Goal: Transaction & Acquisition: Purchase product/service

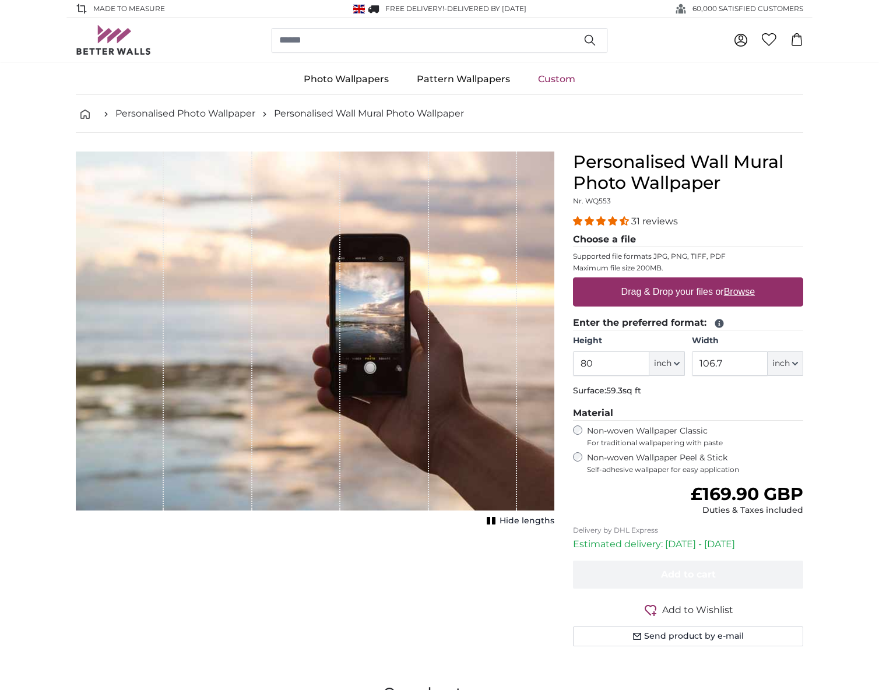
click at [741, 291] on u "Browse" at bounding box center [739, 292] width 31 height 10
click at [741, 281] on input "Drag & Drop your files or Browse" at bounding box center [688, 278] width 230 height 3
type input "**********"
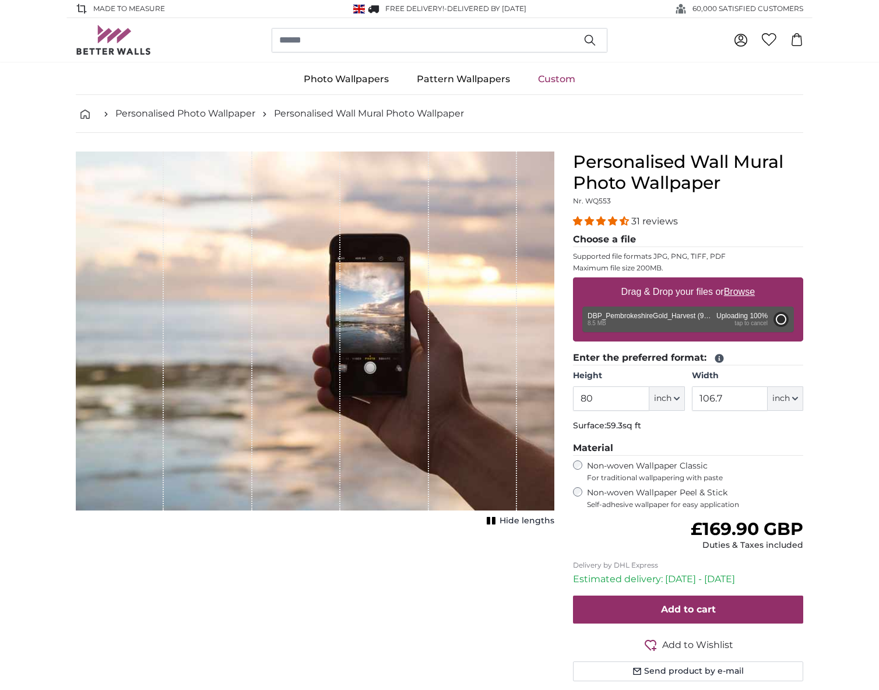
type input "120"
click at [790, 398] on button "inch" at bounding box center [786, 398] width 36 height 24
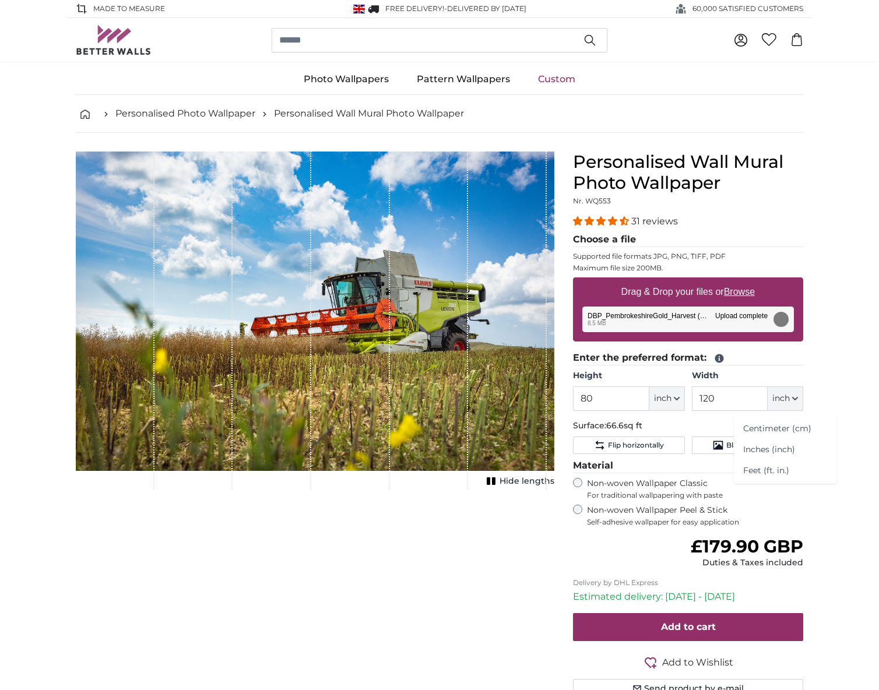
click at [790, 398] on button "inch" at bounding box center [786, 398] width 36 height 24
click at [660, 396] on span "inch" at bounding box center [662, 399] width 17 height 12
click at [609, 397] on input "80" at bounding box center [611, 398] width 76 height 24
click at [609, 396] on input "80" at bounding box center [611, 398] width 76 height 24
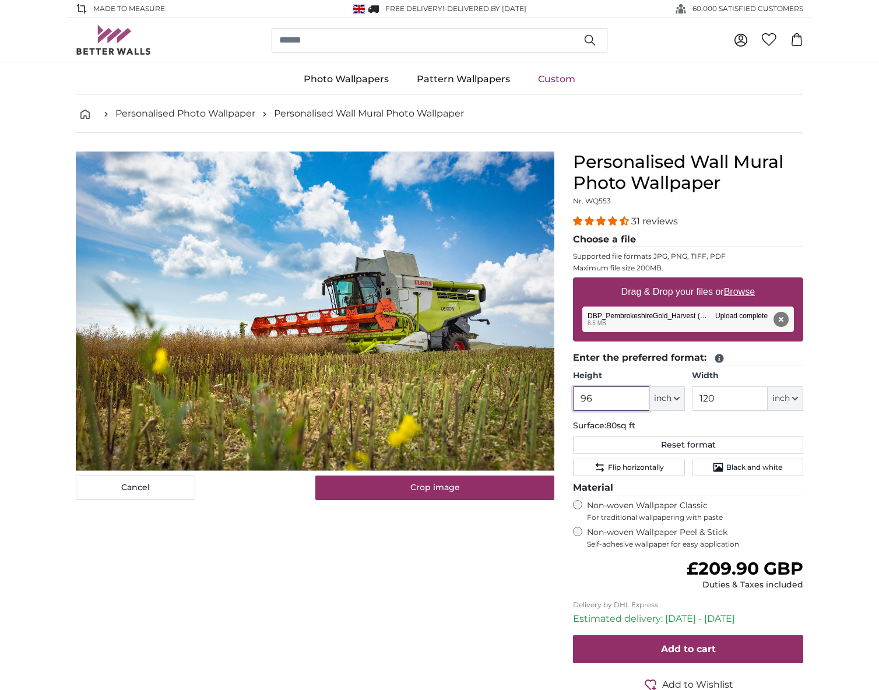
type input "96"
click at [477, 567] on div "Cancel Crop image Hide lengths" at bounding box center [314, 451] width 497 height 598
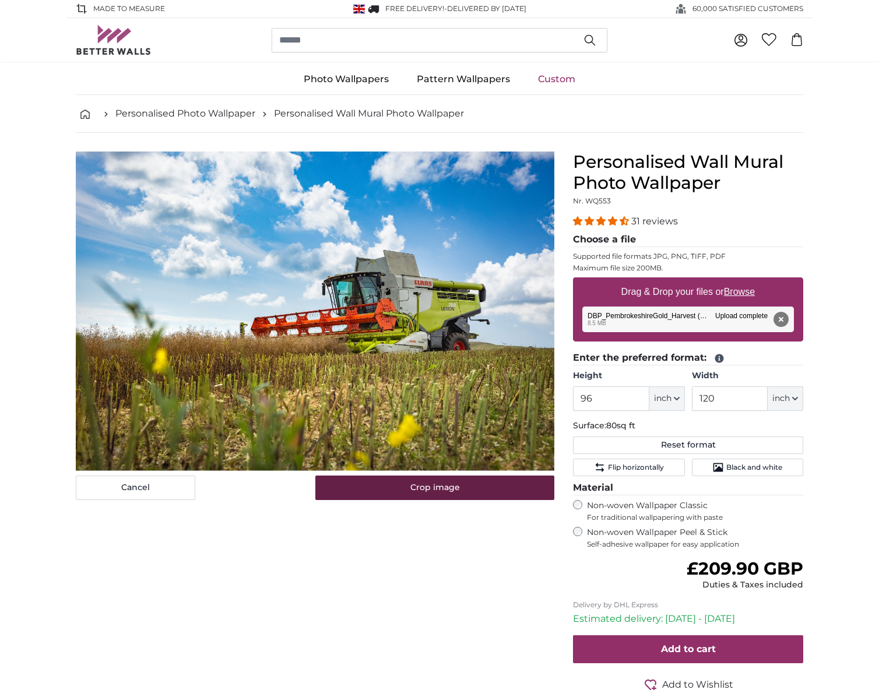
click at [431, 490] on button "Crop image" at bounding box center [435, 488] width 240 height 24
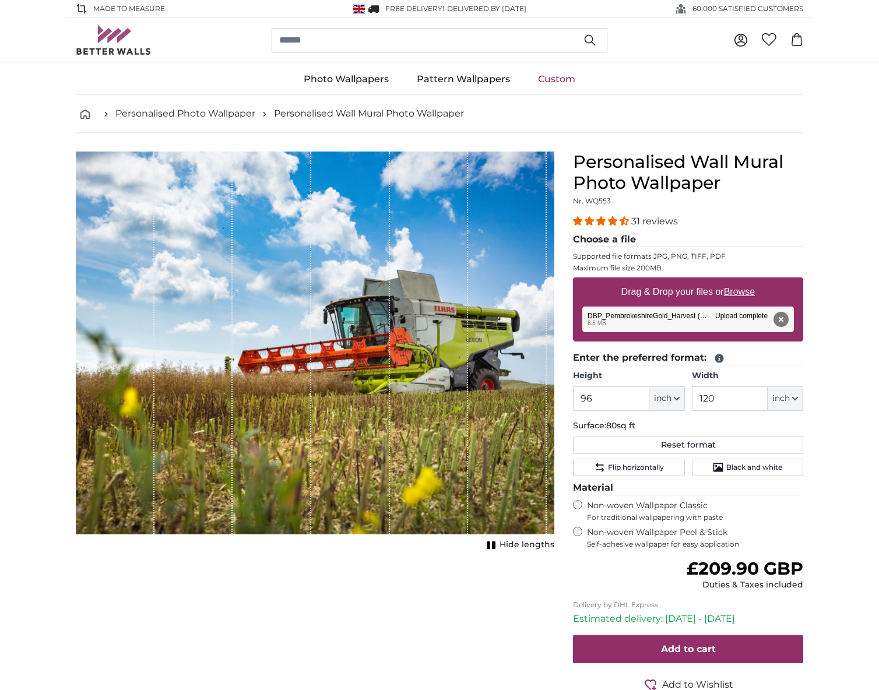
drag, startPoint x: 413, startPoint y: 368, endPoint x: 367, endPoint y: 394, distance: 52.2
click at [366, 398] on div "1 of 1" at bounding box center [315, 343] width 479 height 383
drag, startPoint x: 373, startPoint y: 367, endPoint x: 427, endPoint y: 344, distance: 58.8
click at [427, 344] on div "1 of 1" at bounding box center [315, 343] width 479 height 383
click at [782, 319] on button "Remove" at bounding box center [781, 319] width 15 height 15
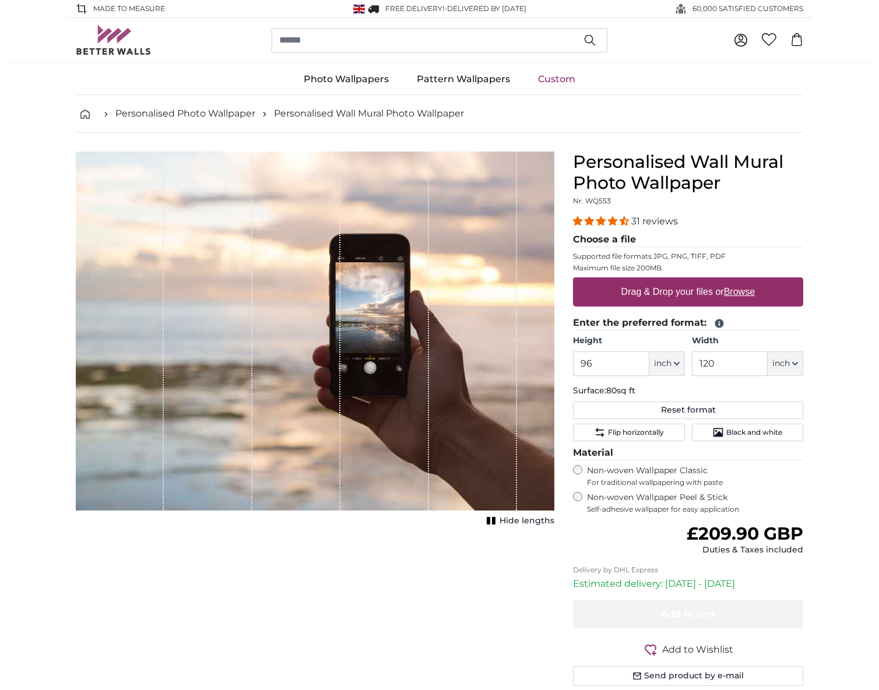
click at [746, 290] on u "Browse" at bounding box center [739, 292] width 31 height 10
click at [746, 281] on input "Drag & Drop your files or Browse" at bounding box center [688, 278] width 230 height 3
type input "**********"
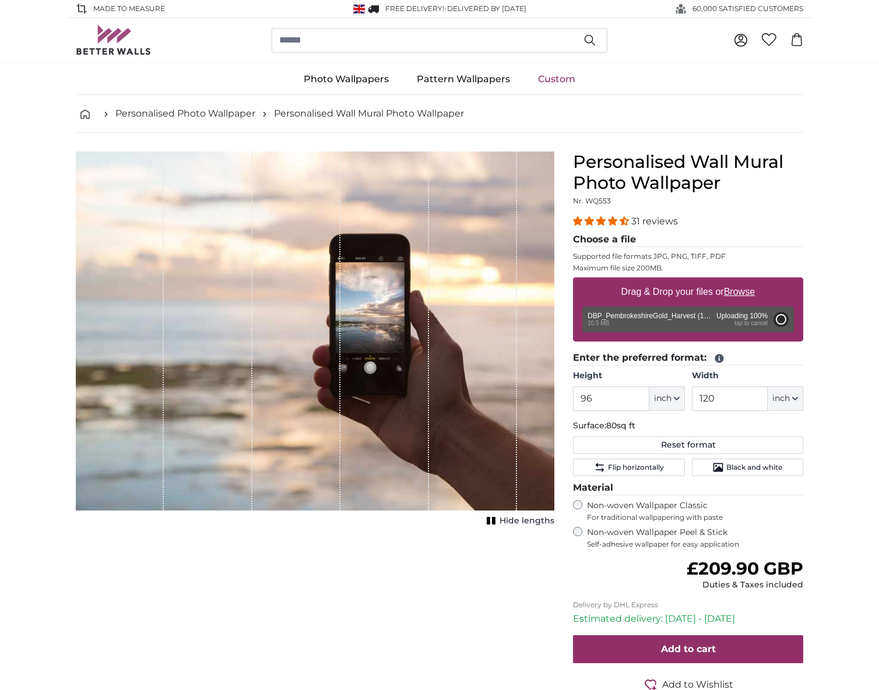
type input "80"
type input "64"
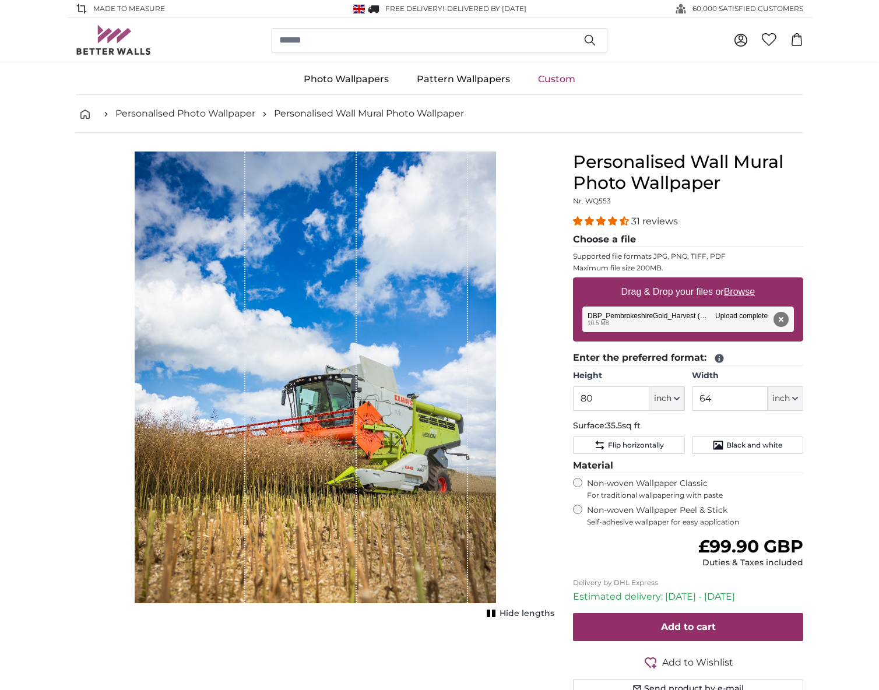
click at [671, 398] on span "inch" at bounding box center [662, 399] width 17 height 12
click at [623, 397] on input "80" at bounding box center [611, 398] width 76 height 24
type input "96"
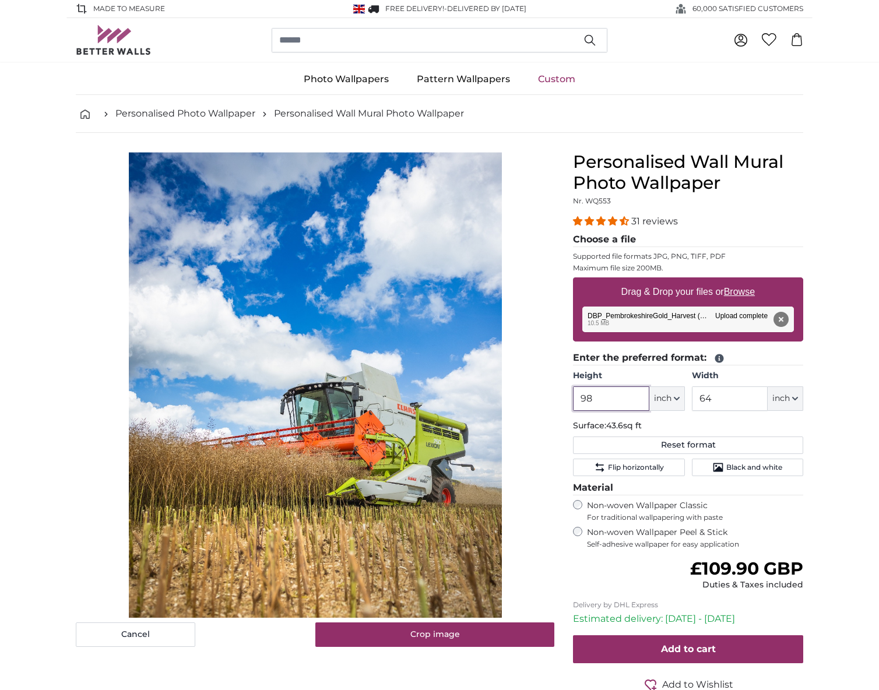
type input "98"
click at [740, 397] on input "64" at bounding box center [730, 398] width 76 height 24
type input "120"
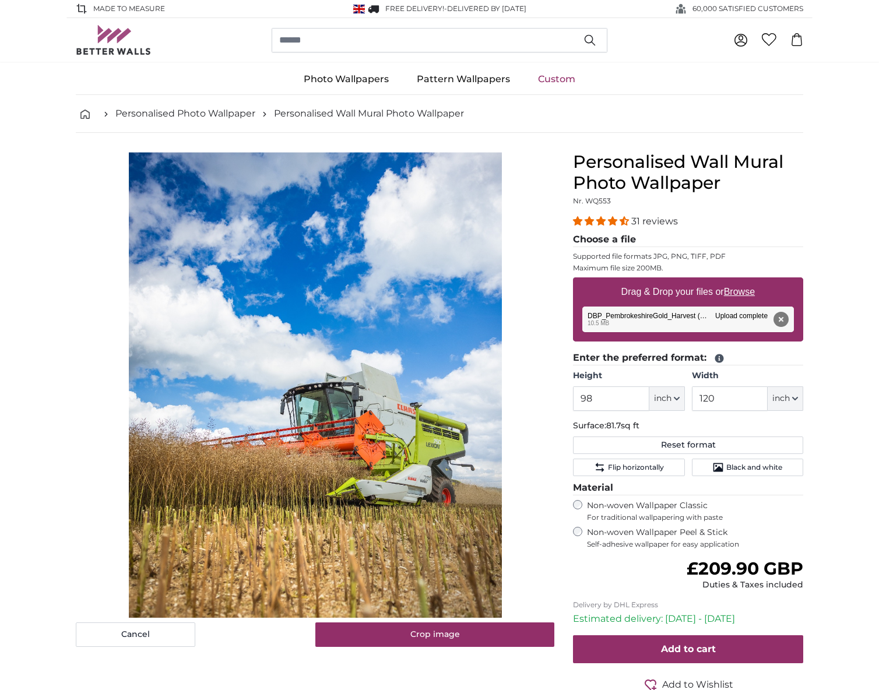
click at [747, 426] on p "Surface: 81.7sq ft" at bounding box center [688, 426] width 230 height 12
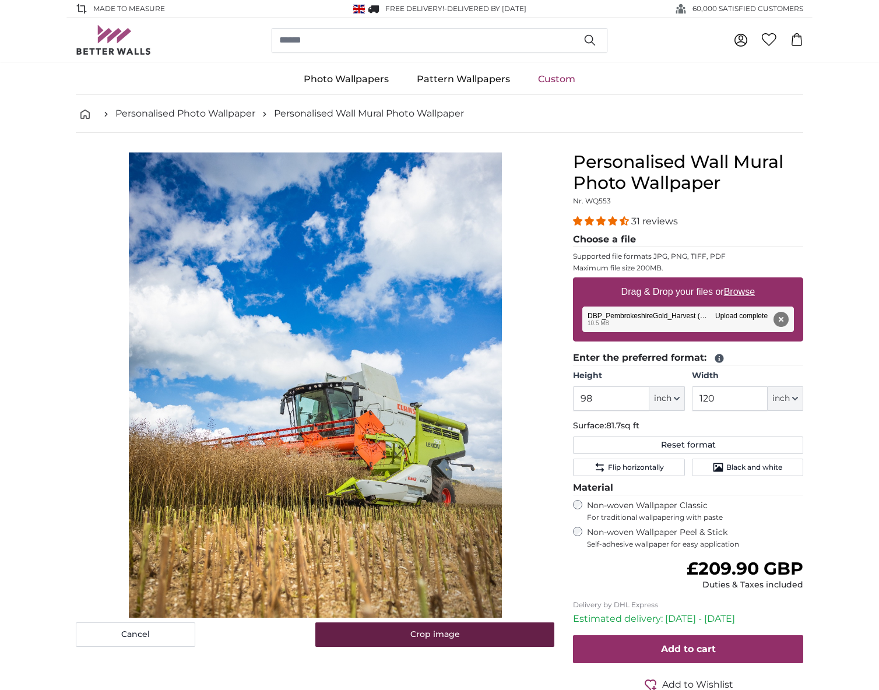
click at [449, 635] on button "Crop image" at bounding box center [435, 635] width 240 height 24
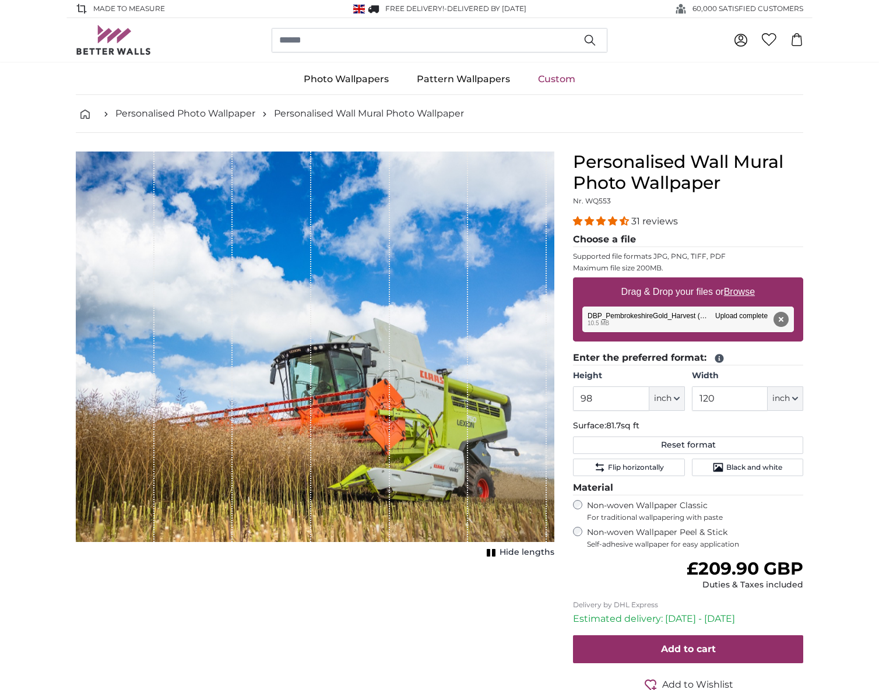
drag, startPoint x: 353, startPoint y: 399, endPoint x: 354, endPoint y: 277, distance: 122.4
click at [354, 277] on div "1 of 1" at bounding box center [350, 347] width 79 height 391
drag, startPoint x: 360, startPoint y: 391, endPoint x: 353, endPoint y: 332, distance: 59.4
click at [352, 331] on div "1 of 1" at bounding box center [350, 347] width 79 height 391
drag, startPoint x: 372, startPoint y: 434, endPoint x: 379, endPoint y: 350, distance: 83.6
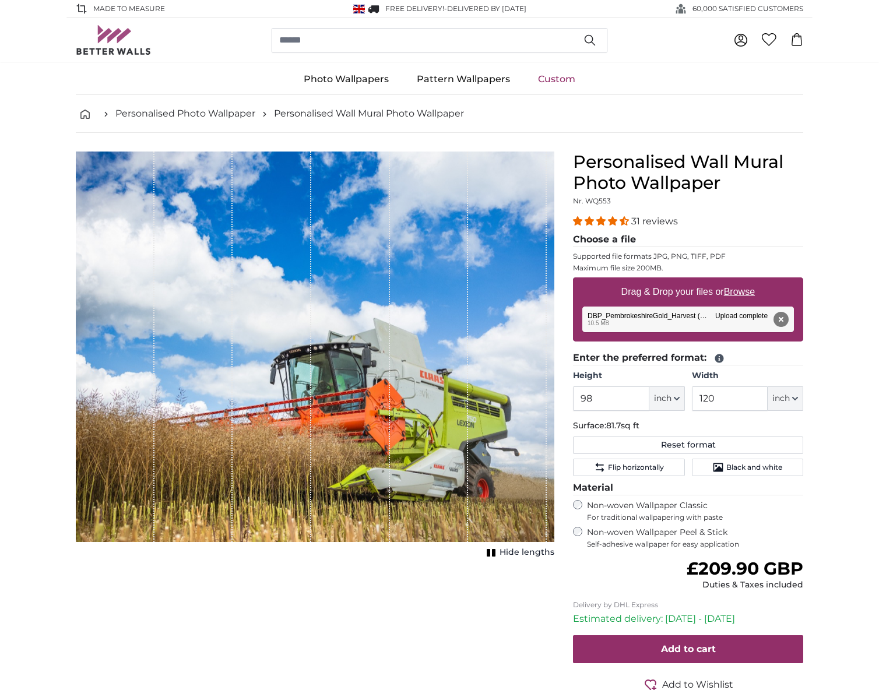
click at [379, 350] on div "1 of 1" at bounding box center [350, 347] width 79 height 391
click at [694, 445] on button "Reset format" at bounding box center [688, 445] width 230 height 17
type input "80"
type input "64"
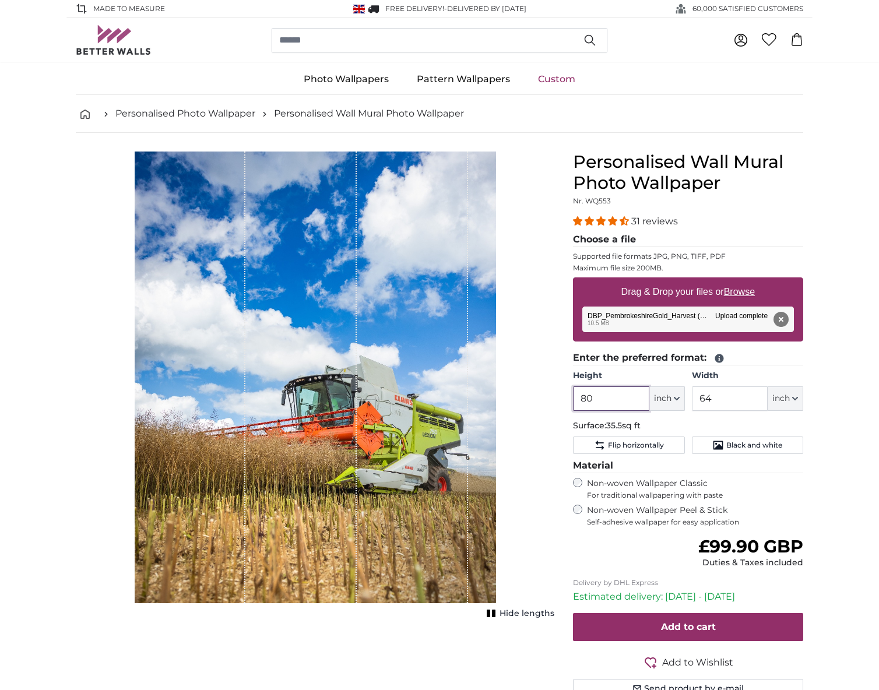
click at [604, 398] on input "80" at bounding box center [611, 398] width 76 height 24
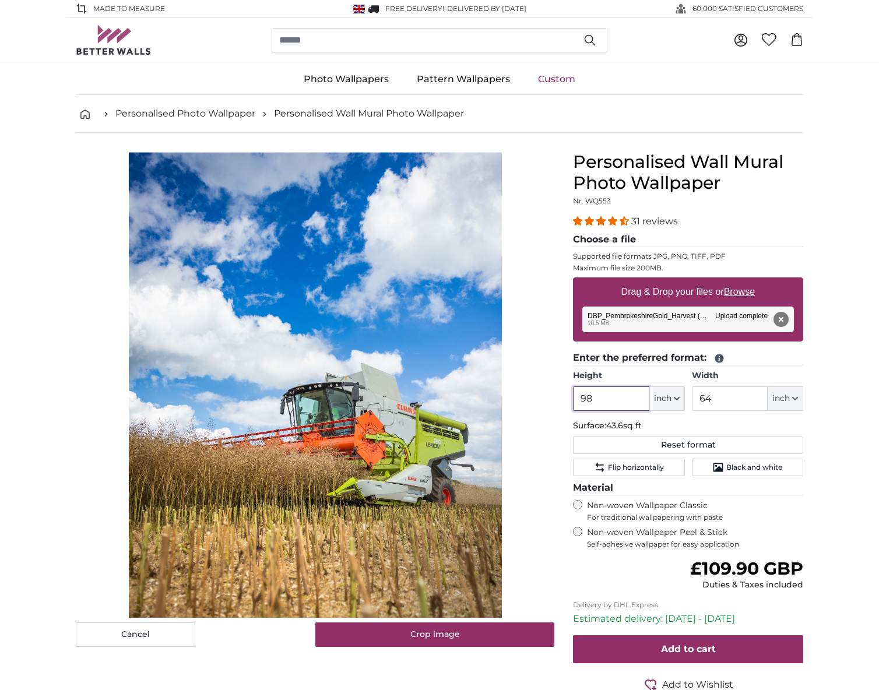
type input "98"
click at [714, 395] on input "64" at bounding box center [730, 398] width 76 height 24
click at [716, 396] on input "64" at bounding box center [730, 398] width 76 height 24
type input "120"
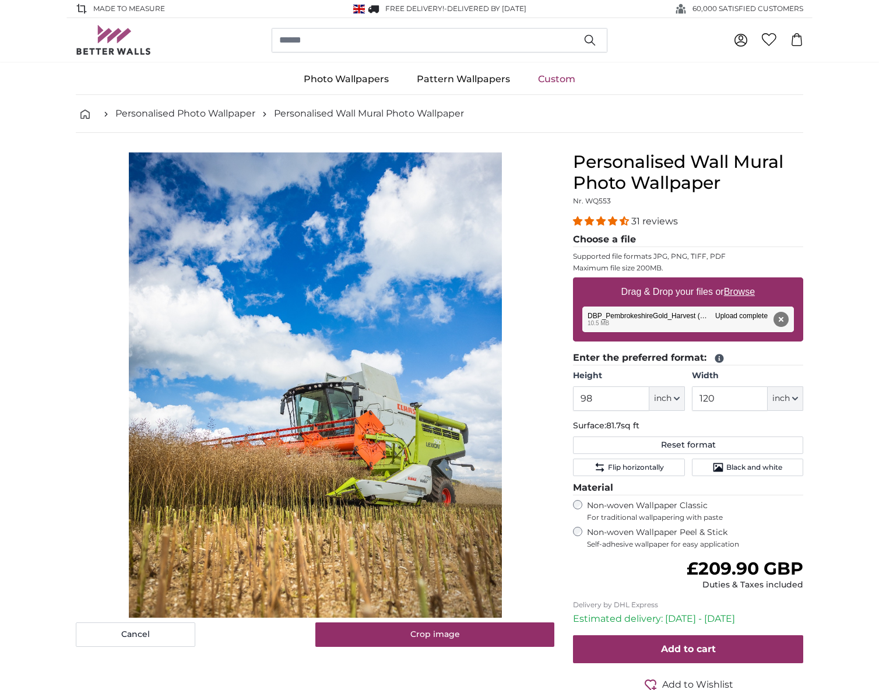
click at [534, 547] on div "Cancel Crop image" at bounding box center [315, 399] width 479 height 495
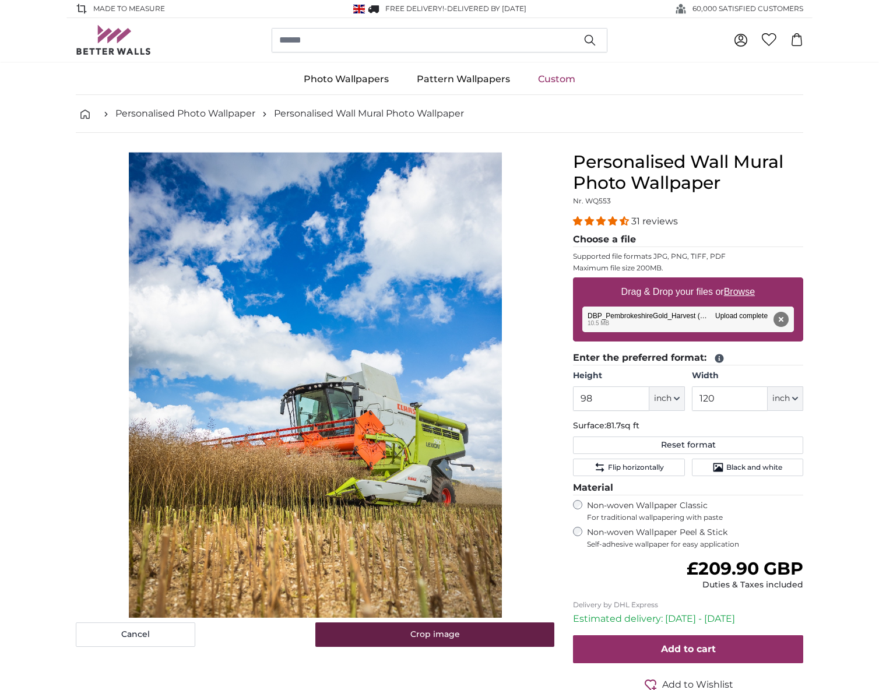
click at [442, 634] on button "Crop image" at bounding box center [435, 635] width 240 height 24
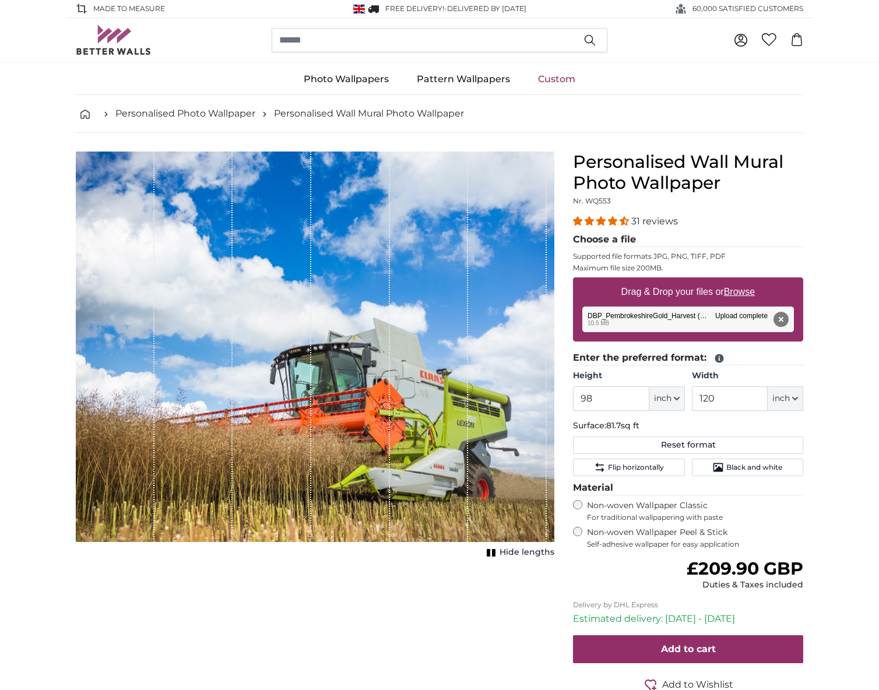
click at [495, 552] on rect "1 of 1" at bounding box center [493, 553] width 3 height 8
click at [493, 552] on icon "1 of 1" at bounding box center [488, 553] width 12 height 9
drag, startPoint x: 416, startPoint y: 434, endPoint x: 417, endPoint y: 472, distance: 38.5
click at [417, 472] on div "1 of 1" at bounding box center [429, 347] width 79 height 391
click at [782, 319] on button "Remove" at bounding box center [781, 319] width 15 height 15
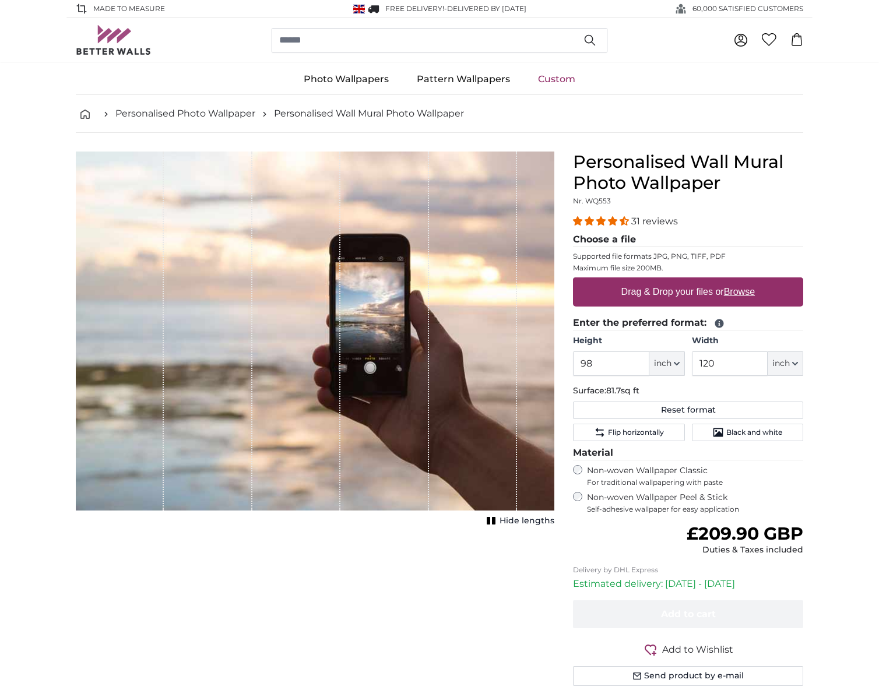
click at [736, 291] on u "Browse" at bounding box center [739, 292] width 31 height 10
click at [736, 281] on input "Drag & Drop your files or Browse" at bounding box center [688, 278] width 230 height 3
type input "**********"
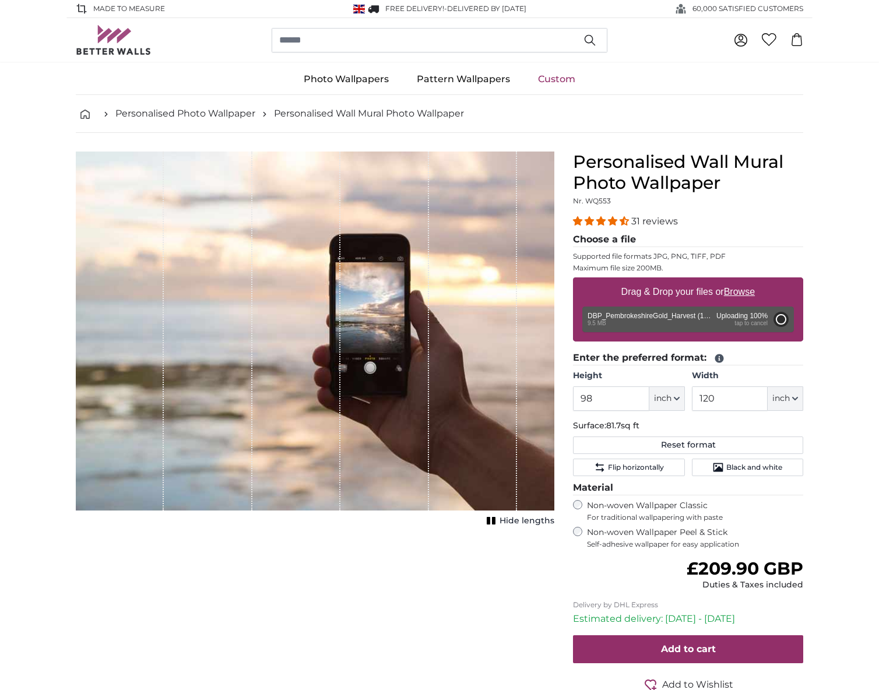
type input "80"
type input "80.8"
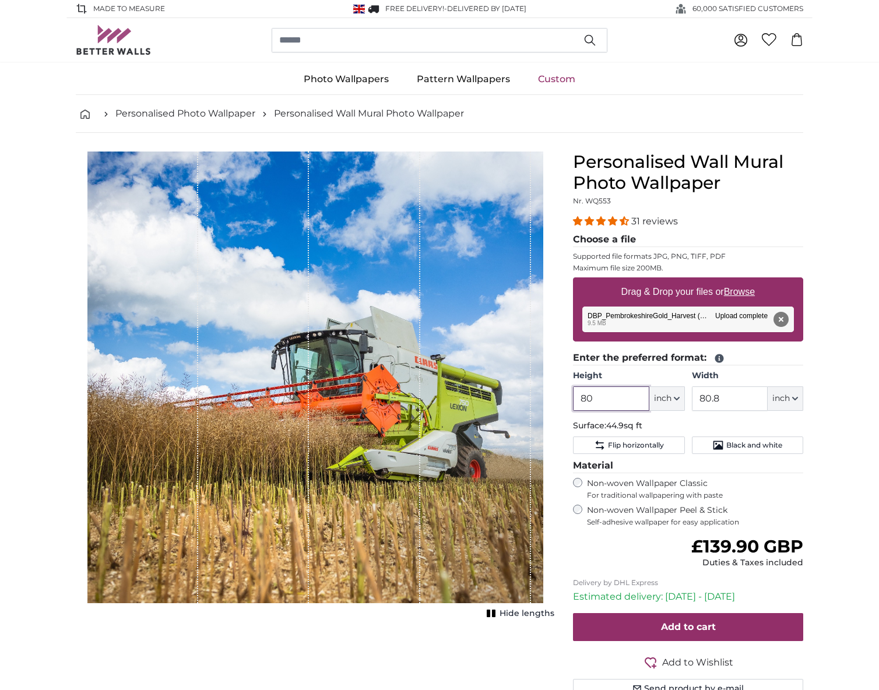
click at [625, 398] on input "80" at bounding box center [611, 398] width 76 height 24
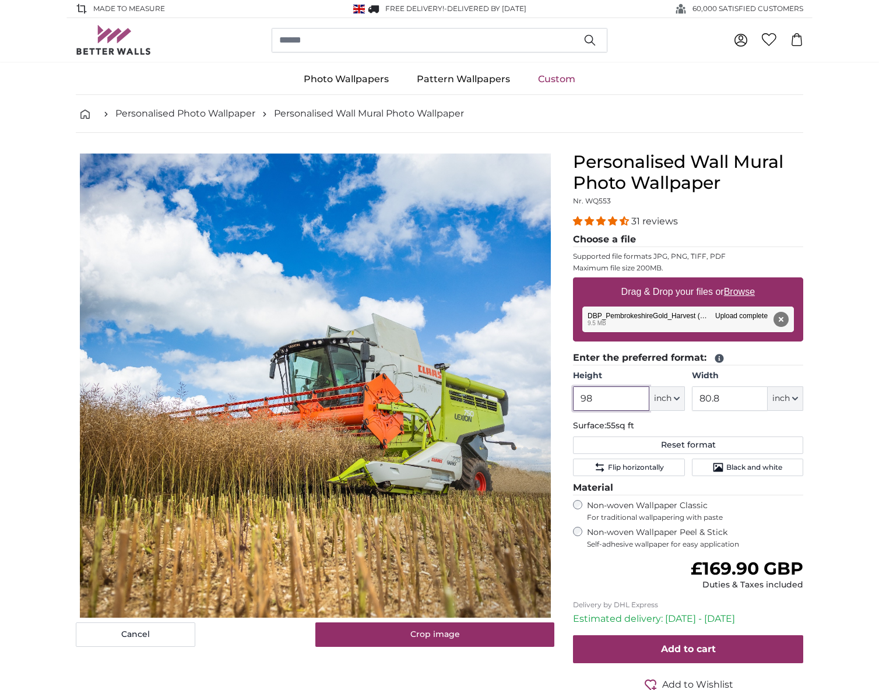
type input "98"
click at [750, 399] on input "80.8" at bounding box center [730, 398] width 76 height 24
click at [748, 400] on input "80.8" at bounding box center [730, 398] width 76 height 24
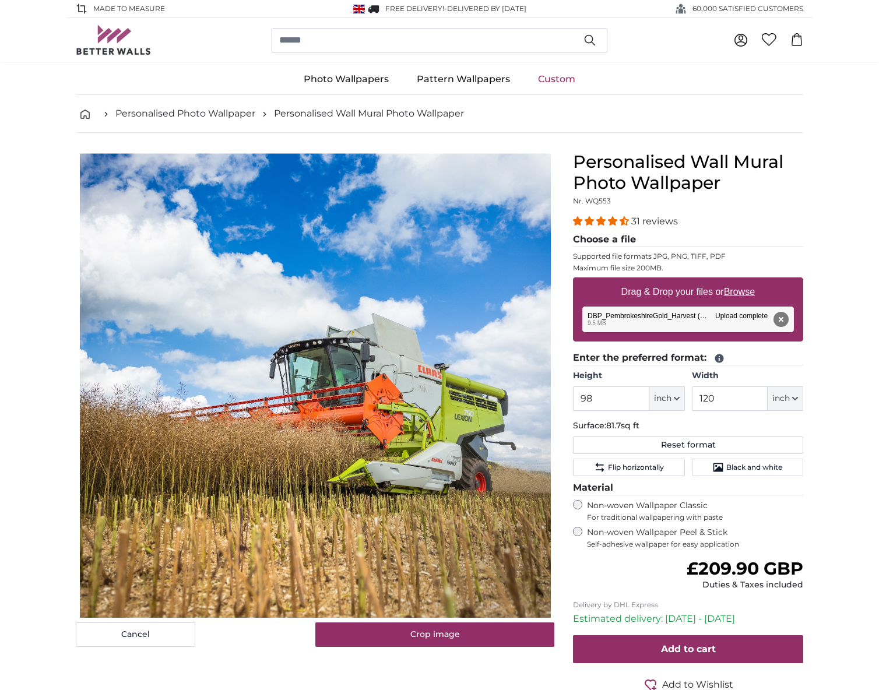
click at [623, 571] on div "Regular price £209.90 GBP Duties & Taxes included" at bounding box center [688, 574] width 230 height 33
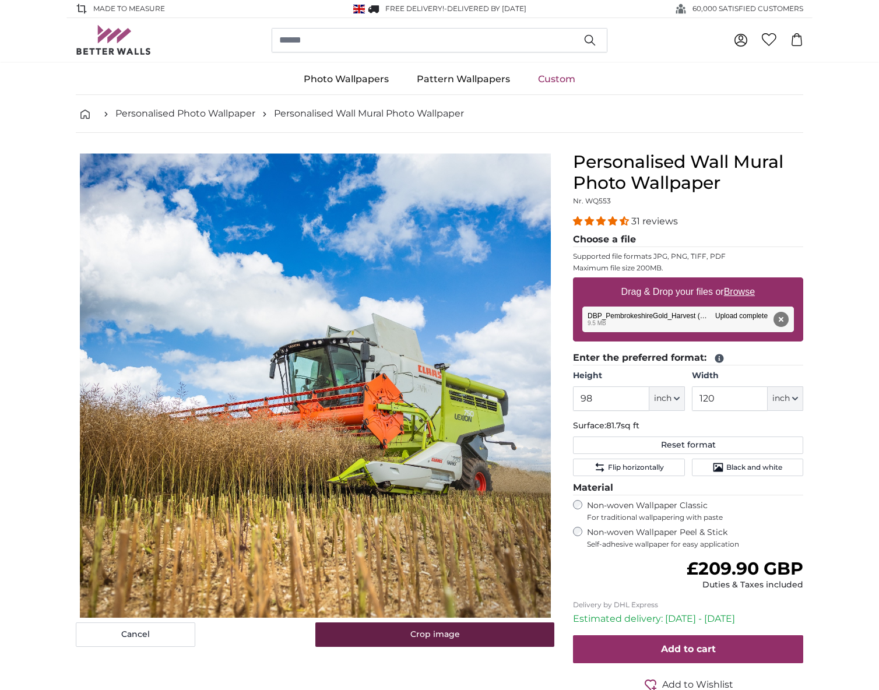
click at [445, 631] on button "Crop image" at bounding box center [435, 635] width 240 height 24
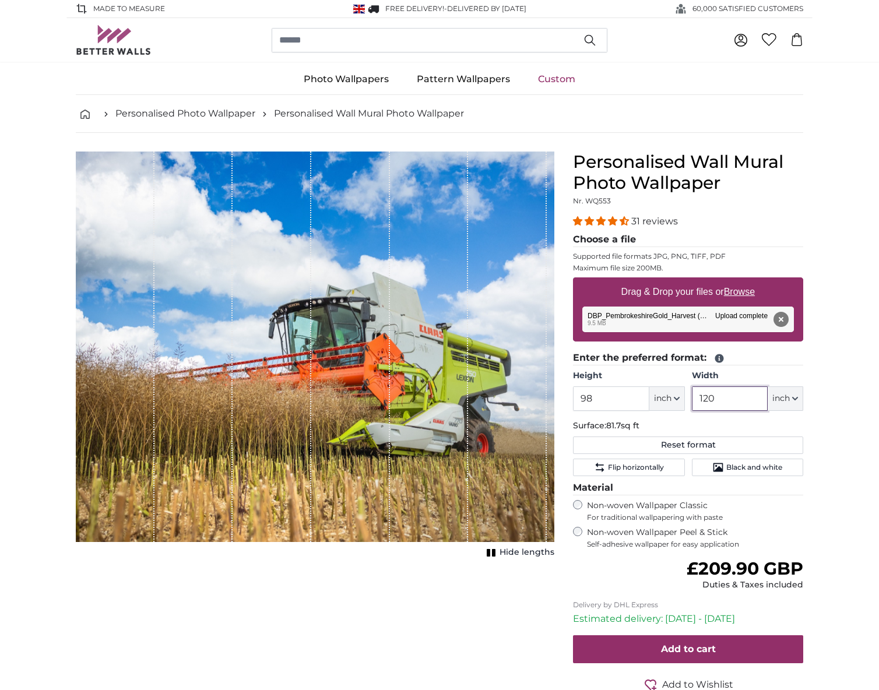
click at [723, 398] on input "120" at bounding box center [730, 398] width 76 height 24
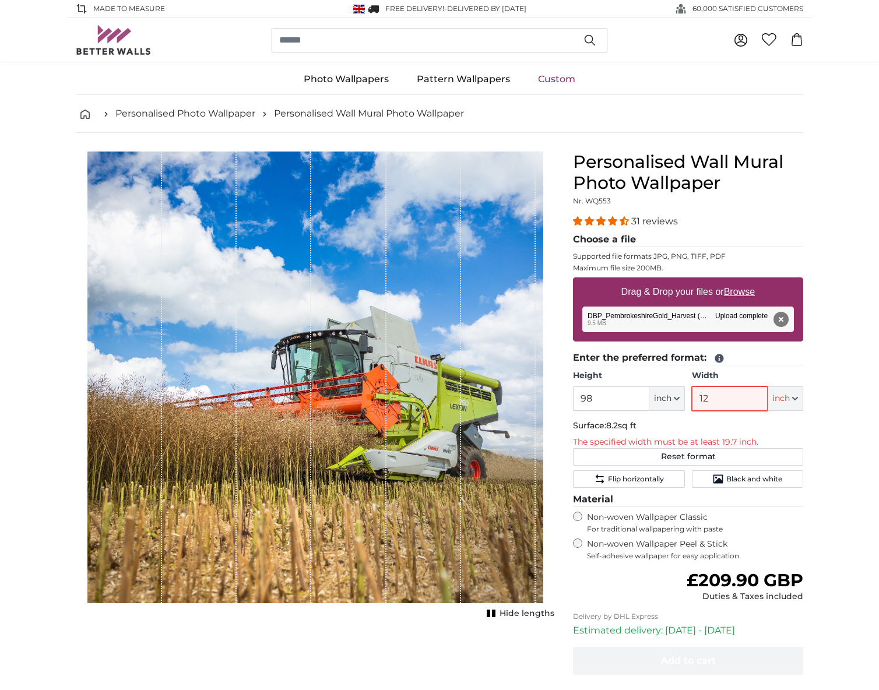
type input "12"
click at [785, 402] on span "inch" at bounding box center [780, 399] width 17 height 12
click at [770, 431] on link "Centimeter (cm)" at bounding box center [785, 429] width 103 height 21
type input "249"
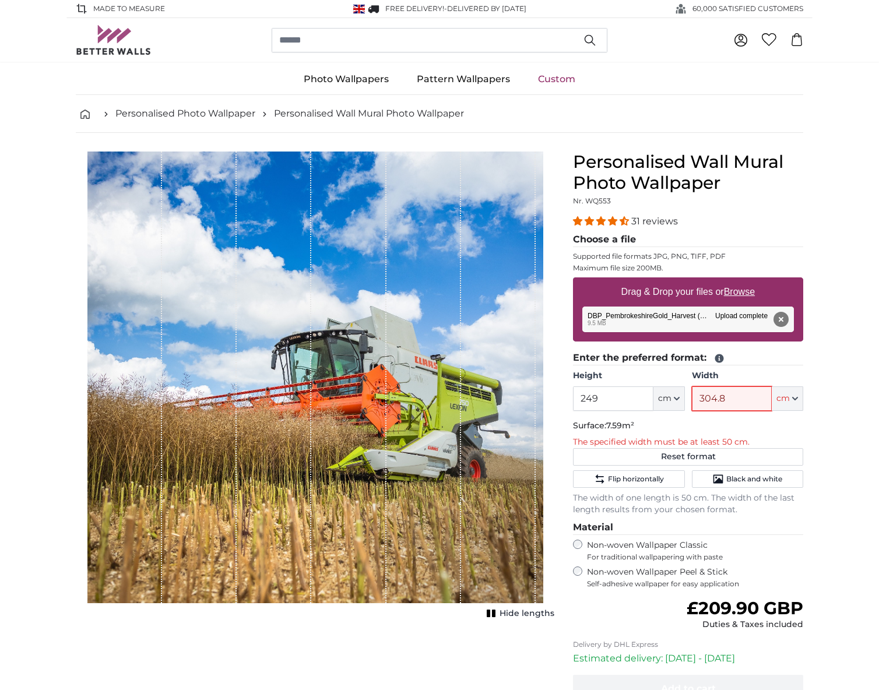
click at [737, 399] on input "304.8" at bounding box center [732, 398] width 80 height 24
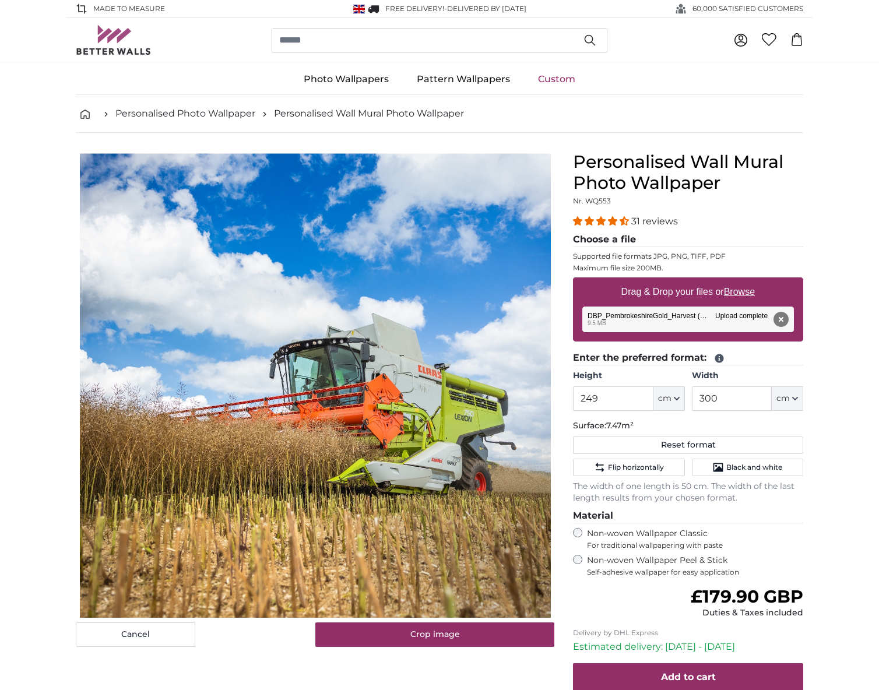
click at [617, 602] on div "Regular price £179.90 GBP Duties & Taxes included" at bounding box center [688, 602] width 230 height 33
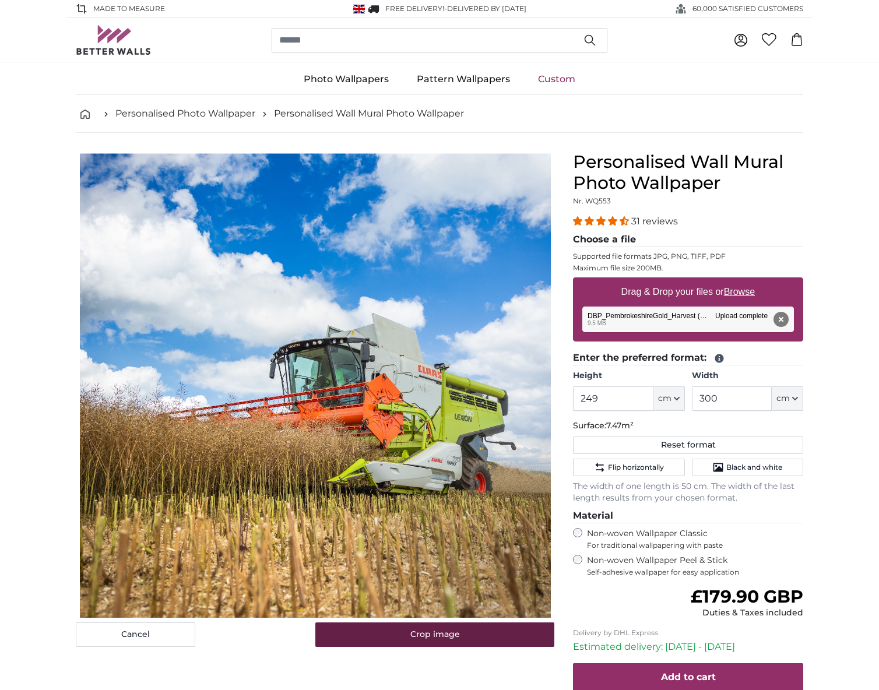
click at [458, 636] on button "Crop image" at bounding box center [435, 635] width 240 height 24
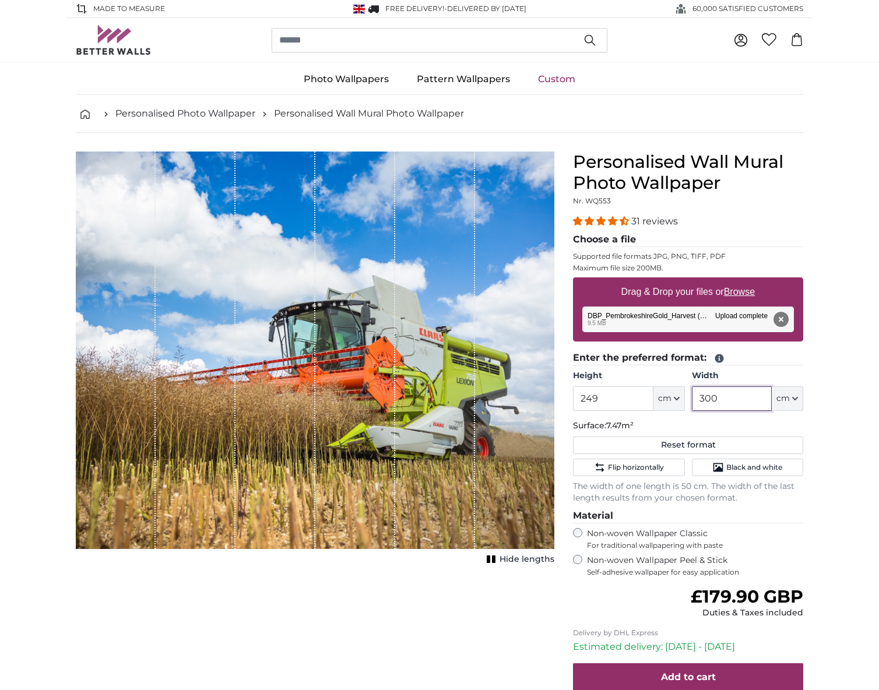
click at [733, 400] on input "300" at bounding box center [732, 398] width 80 height 24
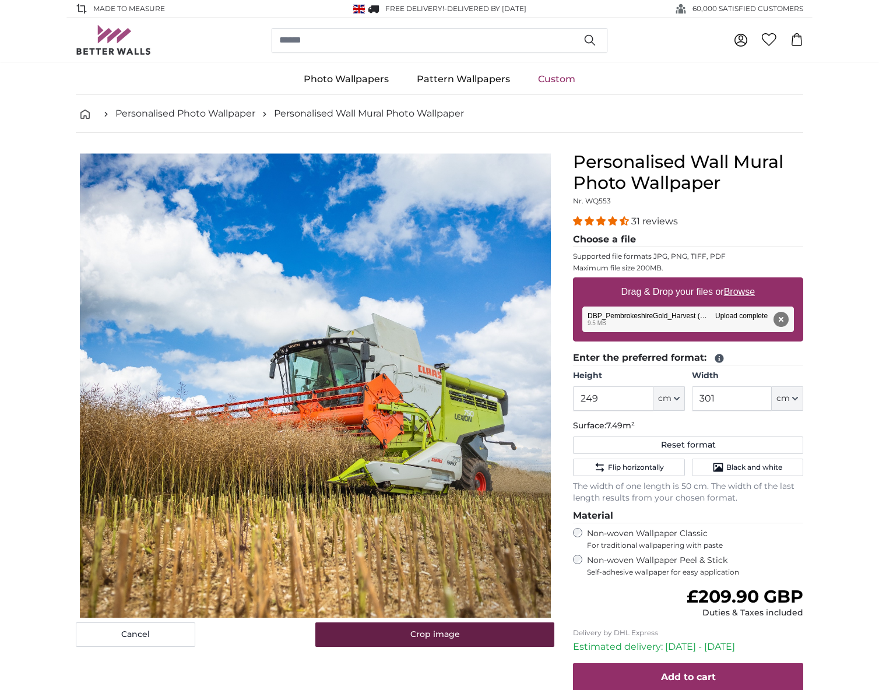
click at [482, 638] on button "Crop image" at bounding box center [435, 635] width 240 height 24
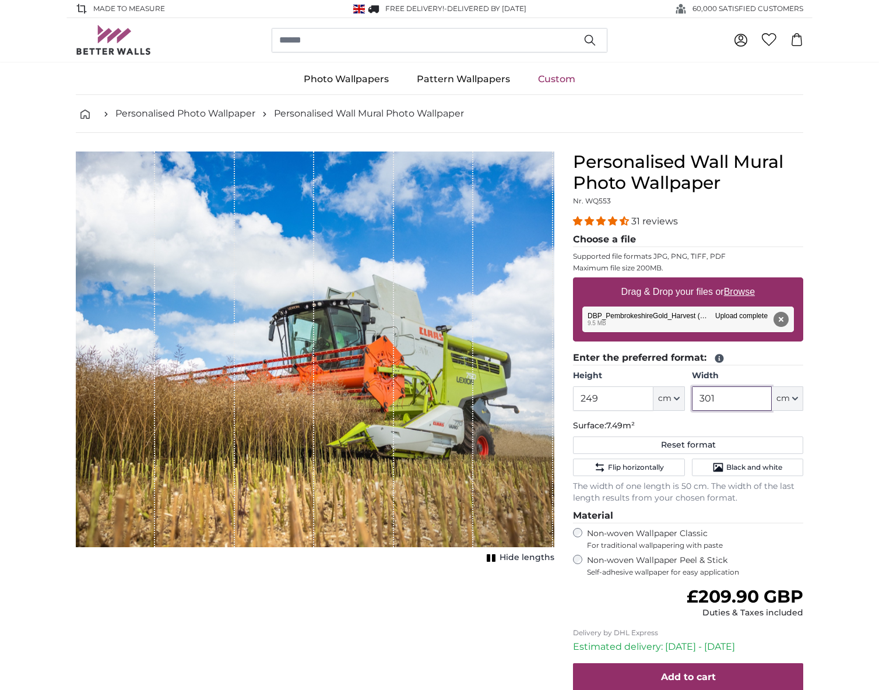
click at [736, 398] on input "301" at bounding box center [732, 398] width 80 height 24
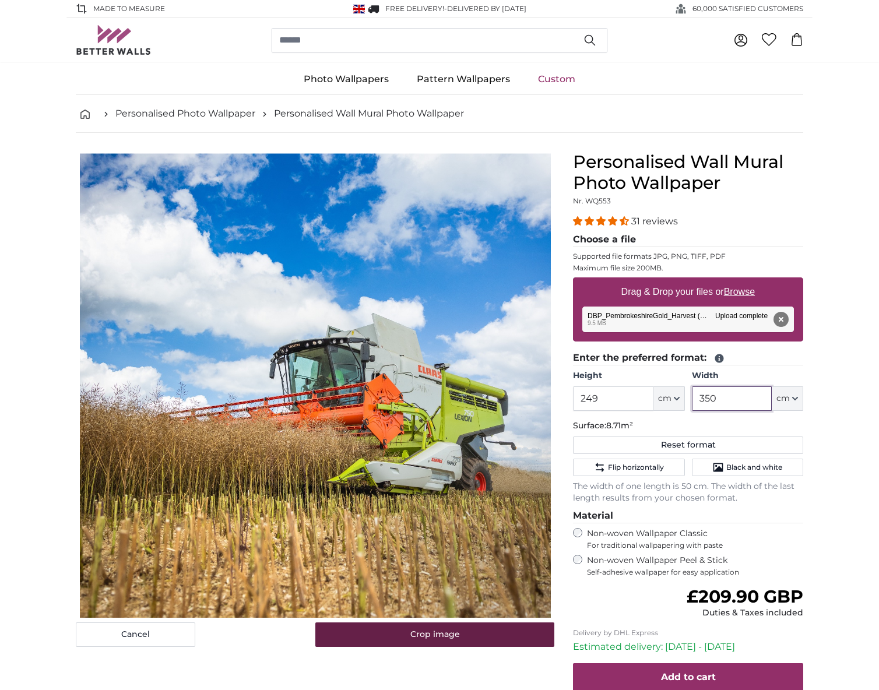
type input "350"
click at [474, 630] on button "Crop image" at bounding box center [435, 635] width 240 height 24
